Goal: Find specific page/section: Find specific page/section

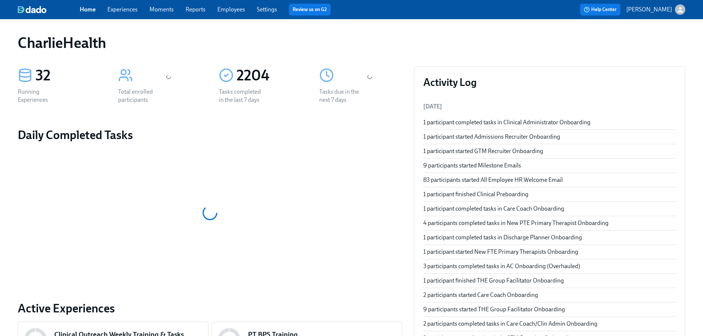
drag, startPoint x: 209, startPoint y: 4, endPoint x: 226, endPoint y: 11, distance: 17.4
click at [211, 4] on div "Home Experiences Moments Reports Employees Settings Review us on G2" at bounding box center [231, 10] width 303 height 12
drag, startPoint x: 226, startPoint y: 11, endPoint x: 229, endPoint y: 7, distance: 4.4
click at [225, 10] on link "Employees" at bounding box center [231, 9] width 28 height 7
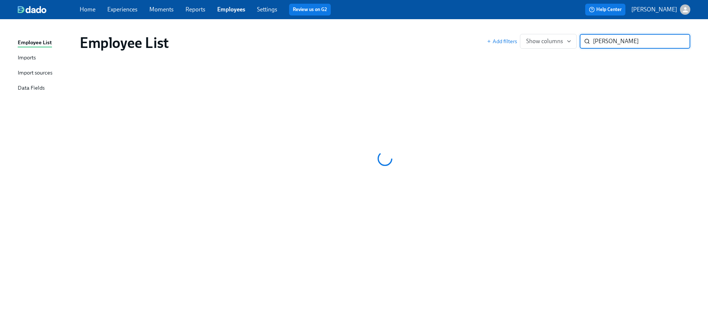
type input "[PERSON_NAME]"
click at [201, 10] on link "Reports" at bounding box center [196, 9] width 20 height 7
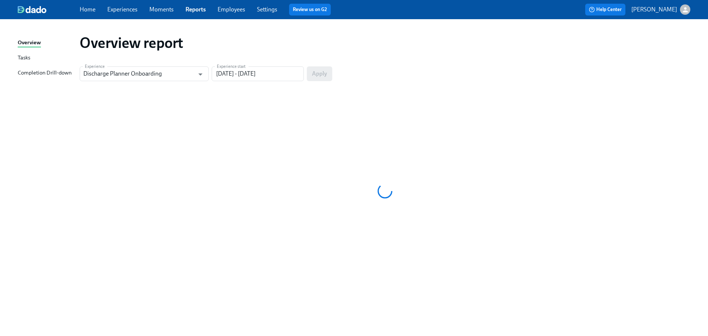
click at [237, 11] on link "Employees" at bounding box center [232, 9] width 28 height 7
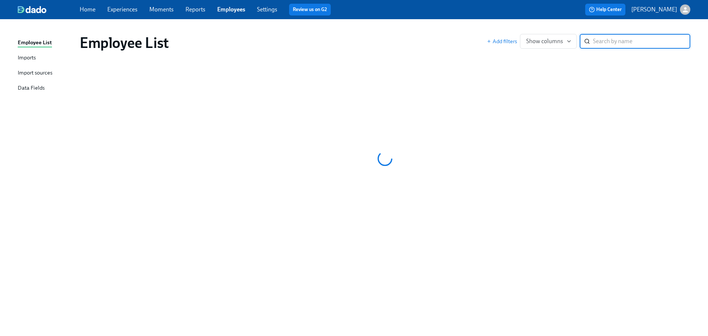
click at [388, 28] on div "Employee List Add filters Show columns ​" at bounding box center [385, 43] width 623 height 30
click at [275, 27] on div "Employee List Imports Import sources Data Fields Employee List Add filters Show…" at bounding box center [354, 177] width 708 height 317
click at [260, 11] on link "Settings" at bounding box center [267, 9] width 20 height 7
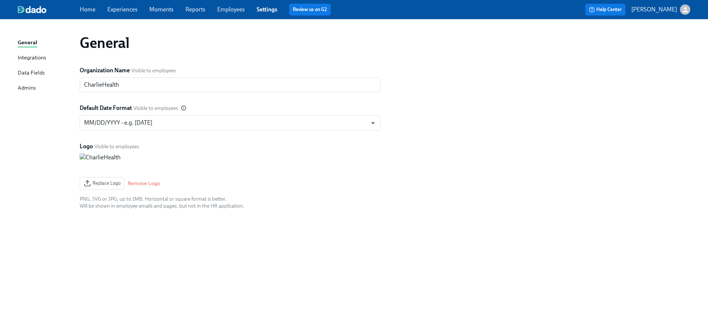
click at [240, 11] on link "Employees" at bounding box center [231, 9] width 28 height 7
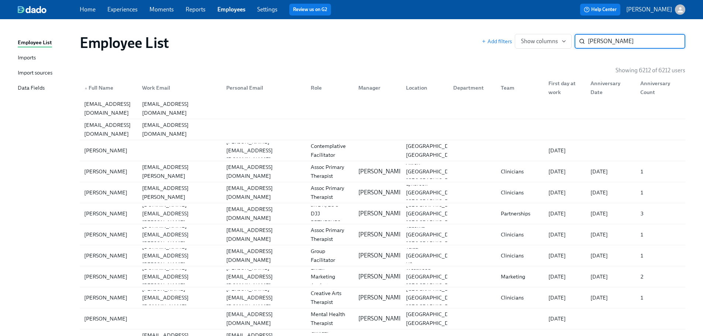
type input "[PERSON_NAME]"
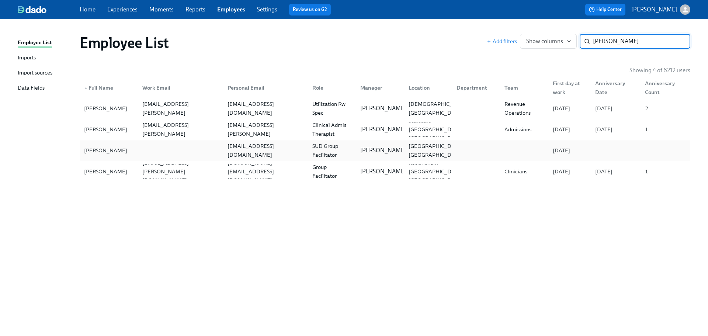
click at [258, 145] on div "[EMAIL_ADDRESS][DOMAIN_NAME]" at bounding box center [264, 150] width 85 height 15
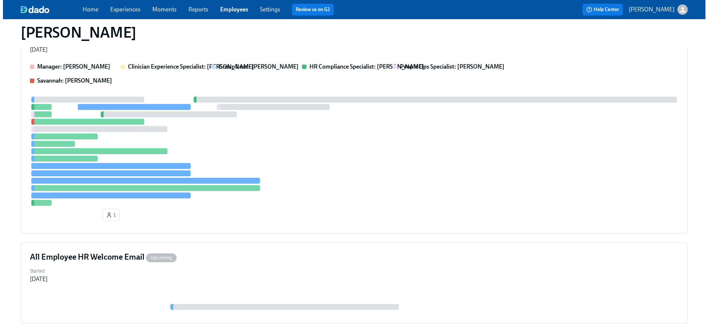
scroll to position [159, 0]
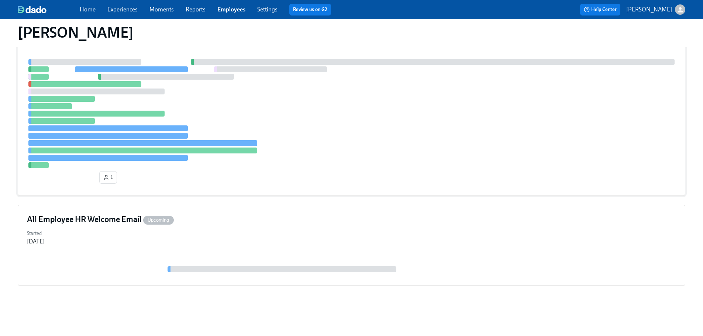
click at [382, 187] on div "Clinical Preboarding On Time Started [DATE] Manager: [PERSON_NAME] Clinician Ex…" at bounding box center [351, 85] width 667 height 221
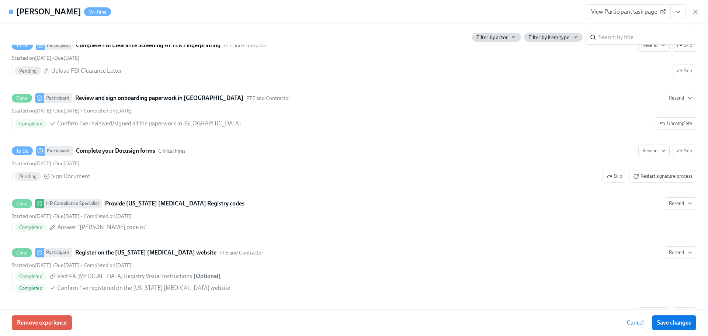
scroll to position [1236, 0]
